Goal: Information Seeking & Learning: Learn about a topic

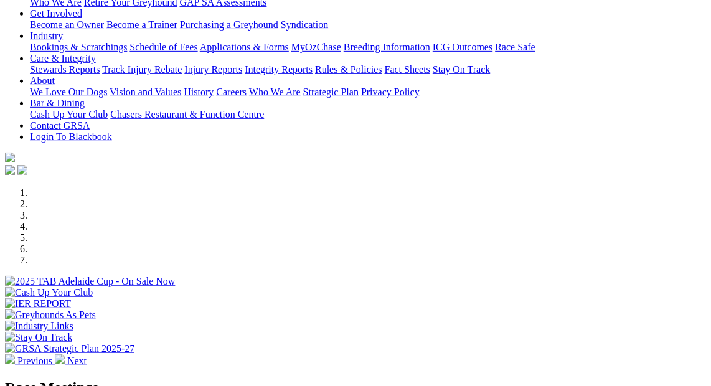
scroll to position [283, 0]
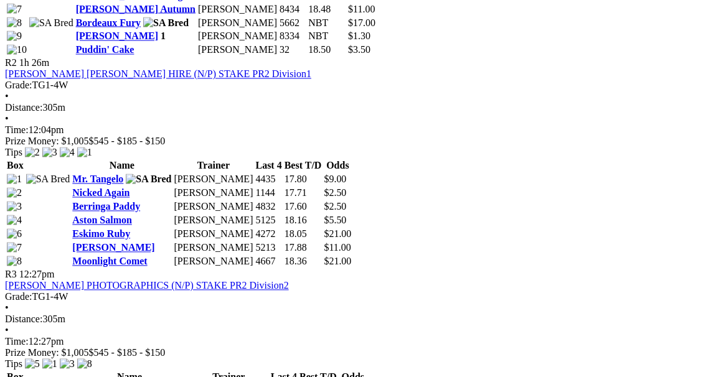
scroll to position [906, 0]
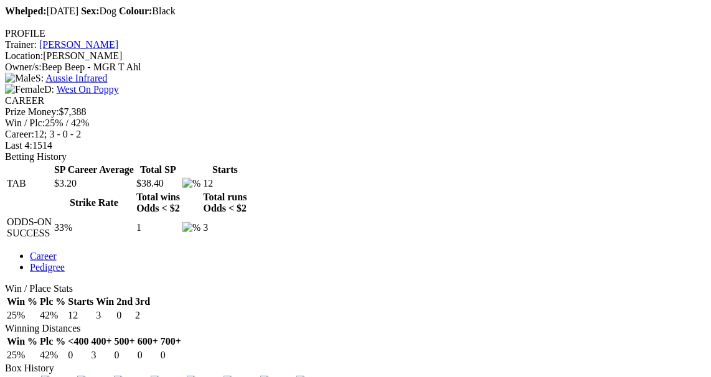
scroll to position [509, 0]
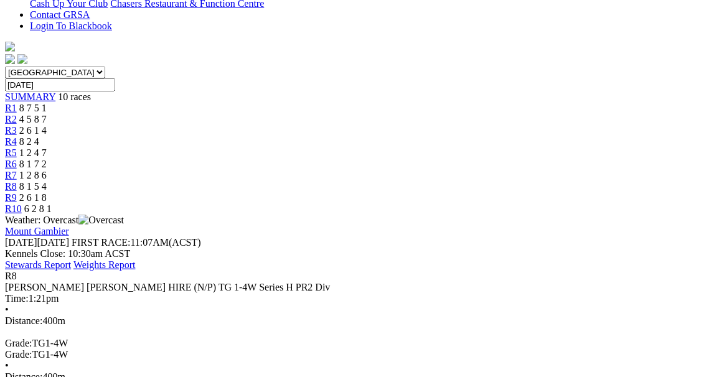
scroll to position [56, 0]
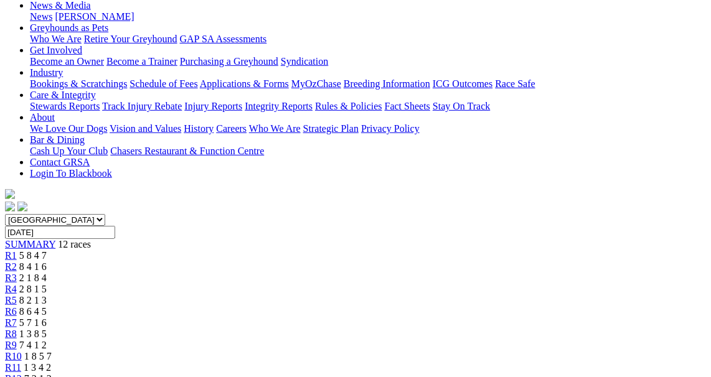
scroll to position [226, 0]
